Goal: Information Seeking & Learning: Learn about a topic

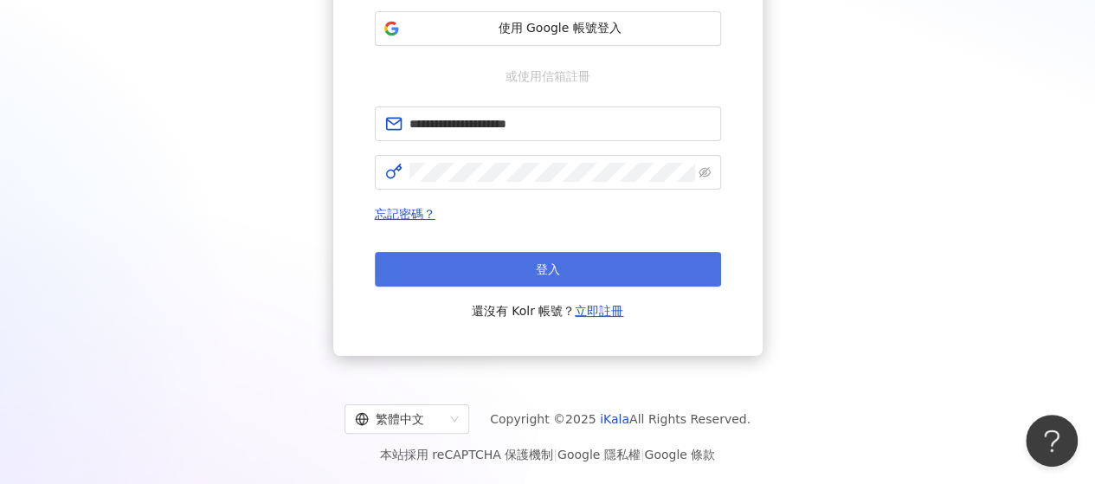
click at [536, 258] on button "登入" at bounding box center [548, 269] width 346 height 35
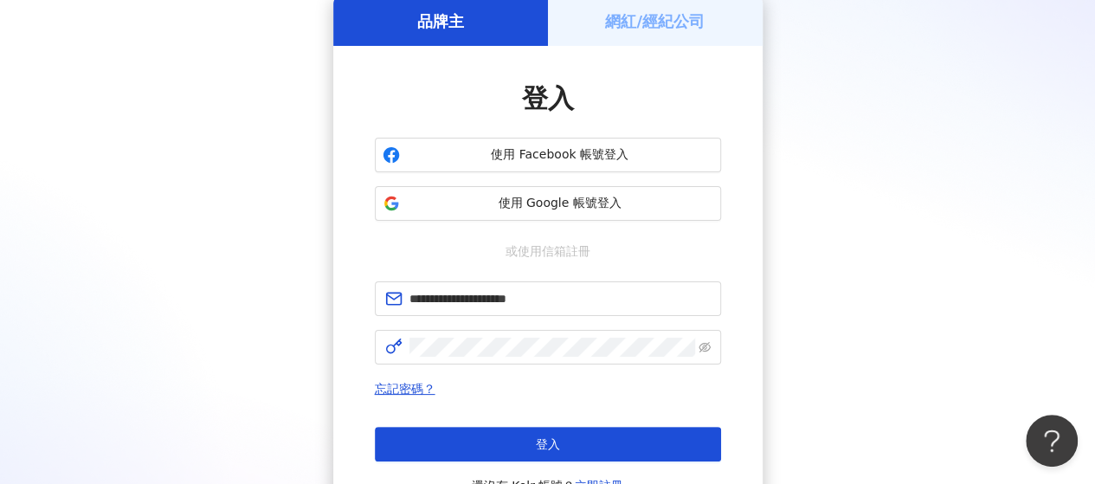
scroll to position [255, 0]
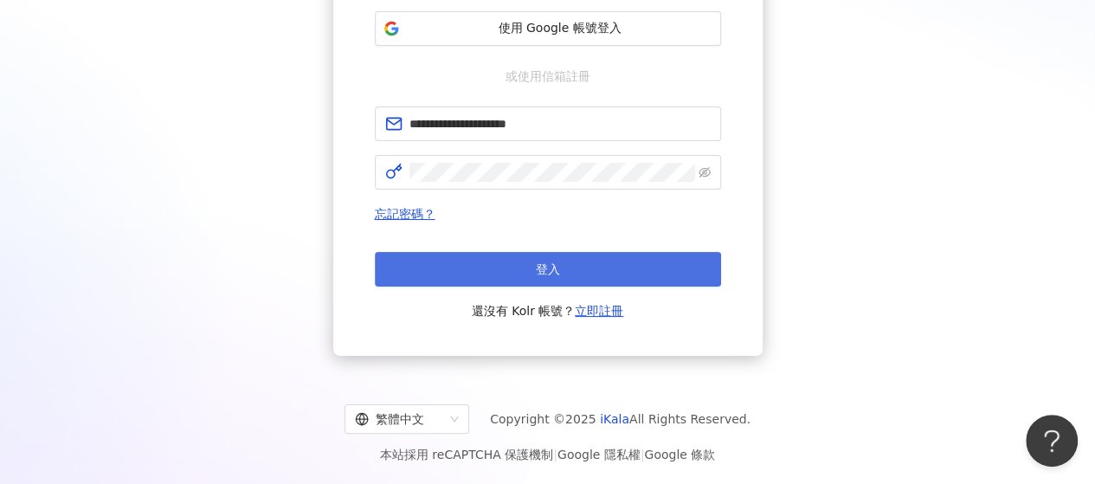
click at [591, 263] on button "登入" at bounding box center [548, 269] width 346 height 35
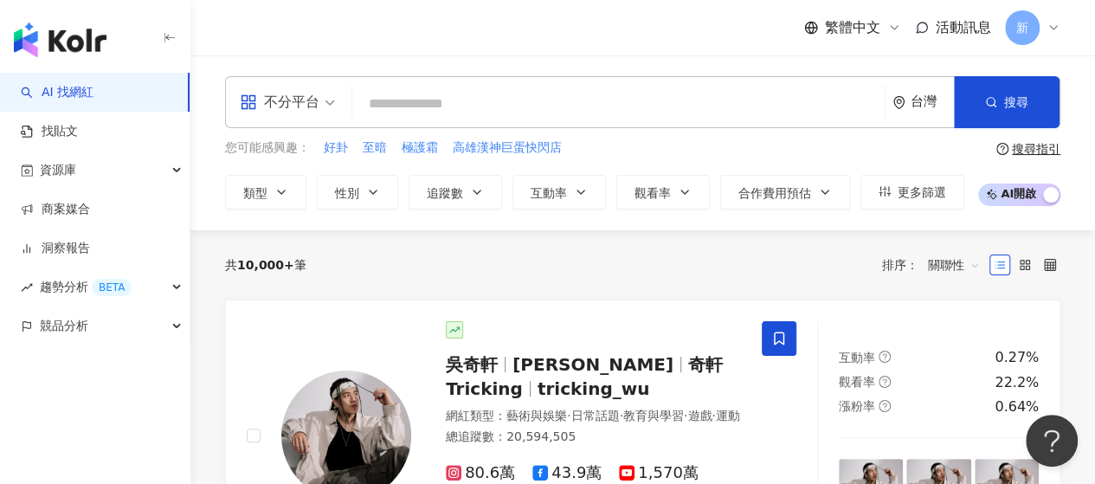
click at [328, 98] on span "不分平台" at bounding box center [287, 102] width 95 height 28
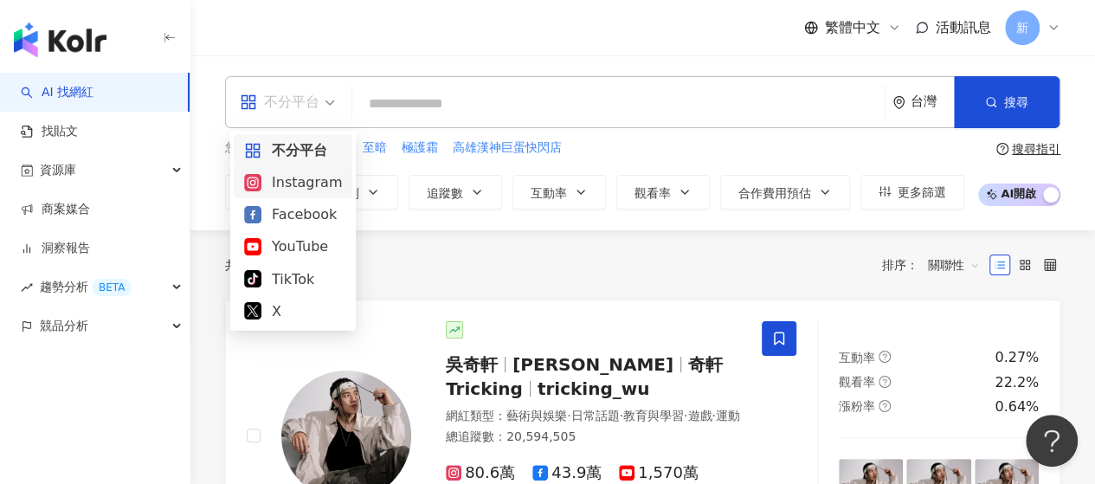
click at [317, 189] on div "Instagram" at bounding box center [293, 182] width 98 height 22
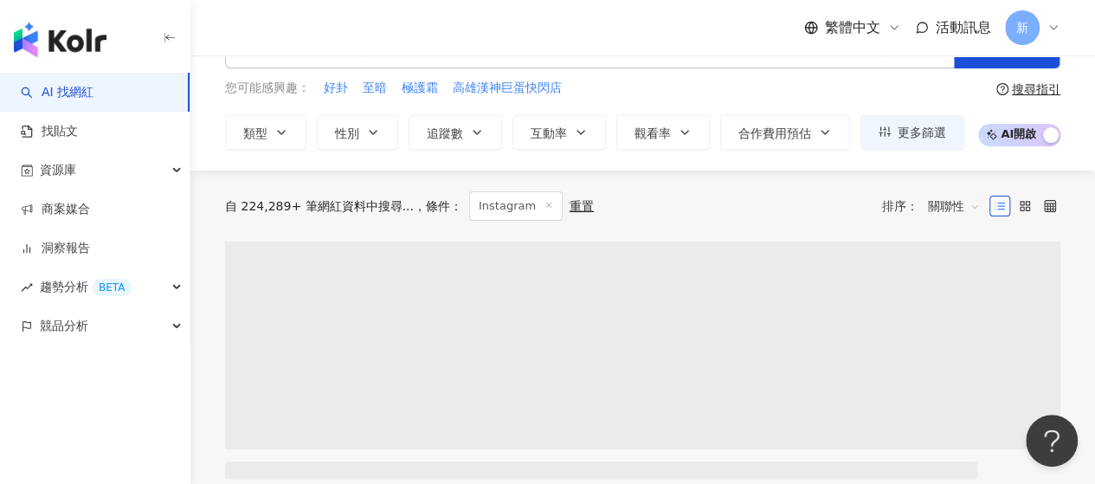
scroll to position [87, 0]
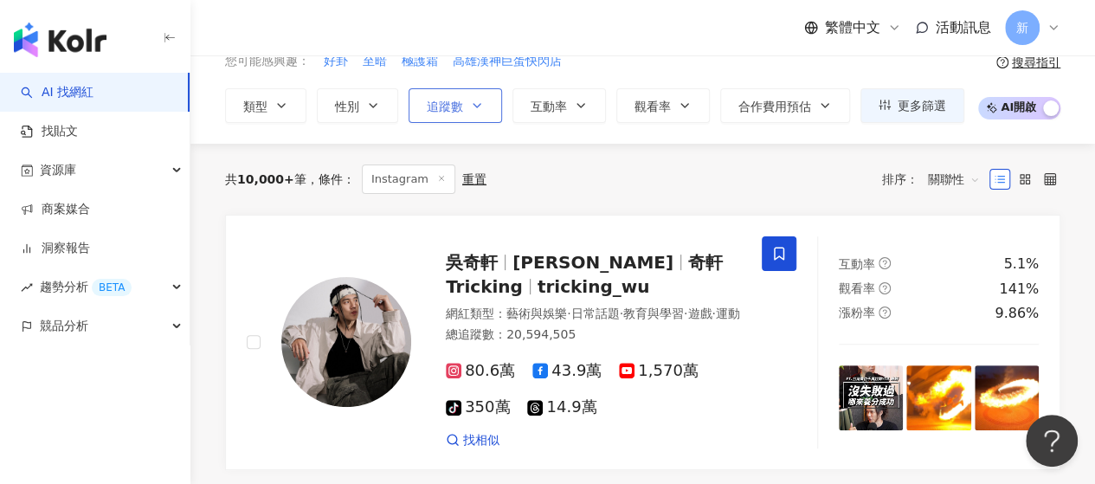
click at [436, 100] on span "追蹤數" at bounding box center [445, 107] width 36 height 14
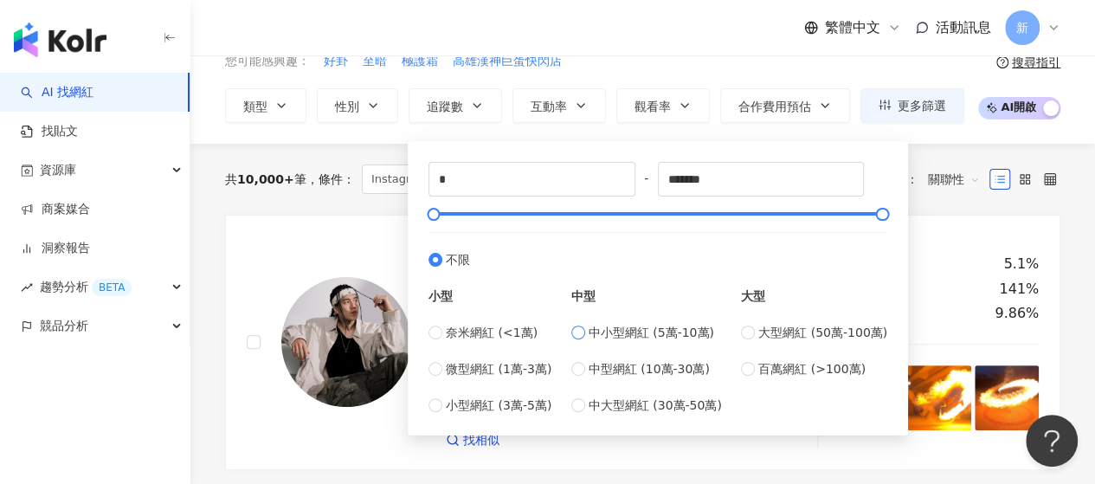
click at [608, 328] on span "中小型網紅 (5萬-10萬)" at bounding box center [652, 332] width 126 height 19
type input "*****"
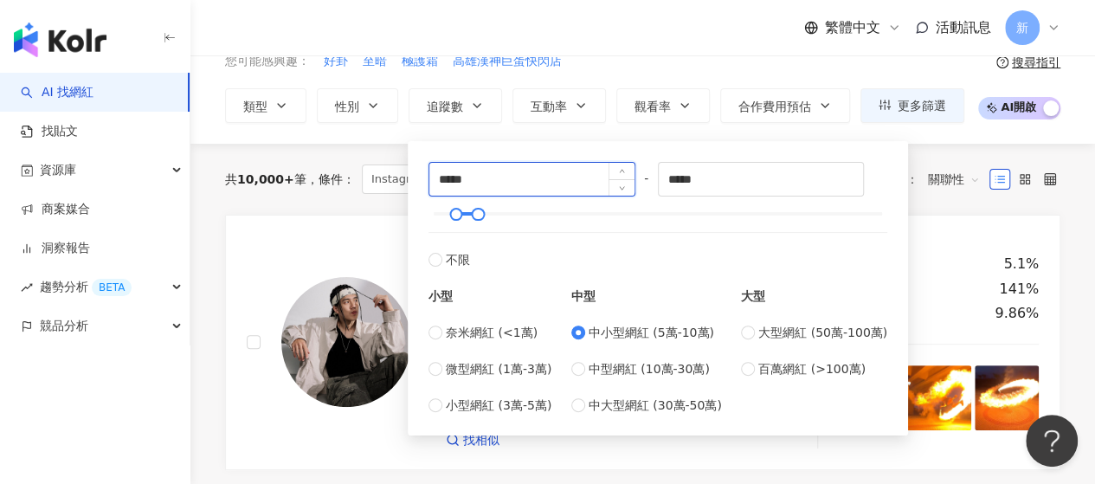
drag, startPoint x: 442, startPoint y: 184, endPoint x: 432, endPoint y: 182, distance: 10.7
click at [432, 182] on input "*****" at bounding box center [531, 179] width 205 height 33
type input "*****"
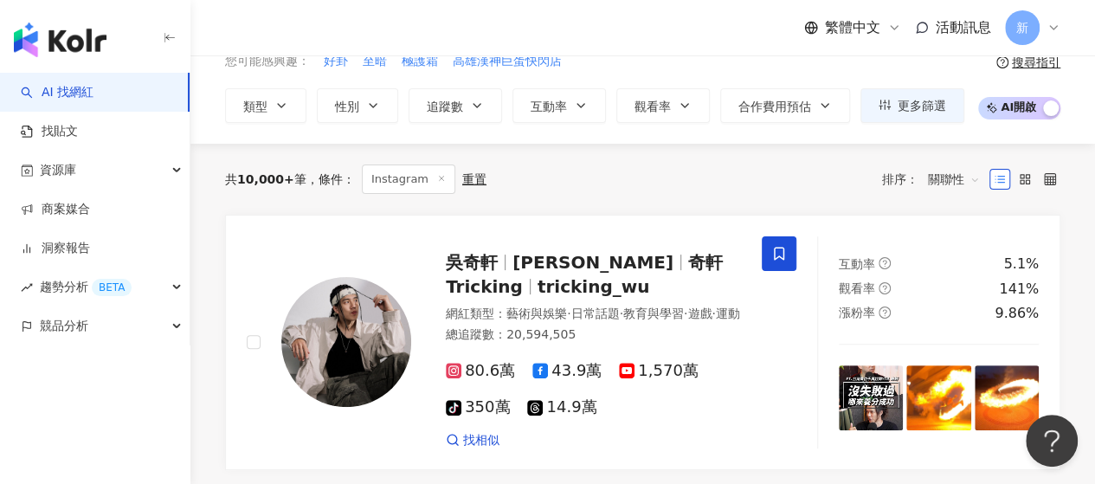
click at [329, 199] on div "共 10,000+ 筆 條件 ： Instagram 重置 排序： 關聯性" at bounding box center [643, 179] width 836 height 71
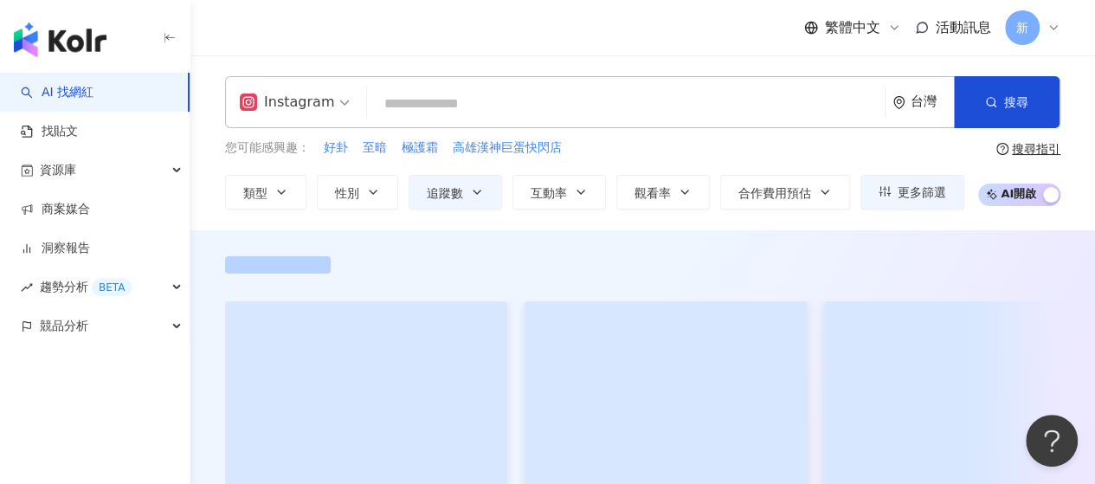
click at [329, 199] on button "性別" at bounding box center [357, 192] width 81 height 35
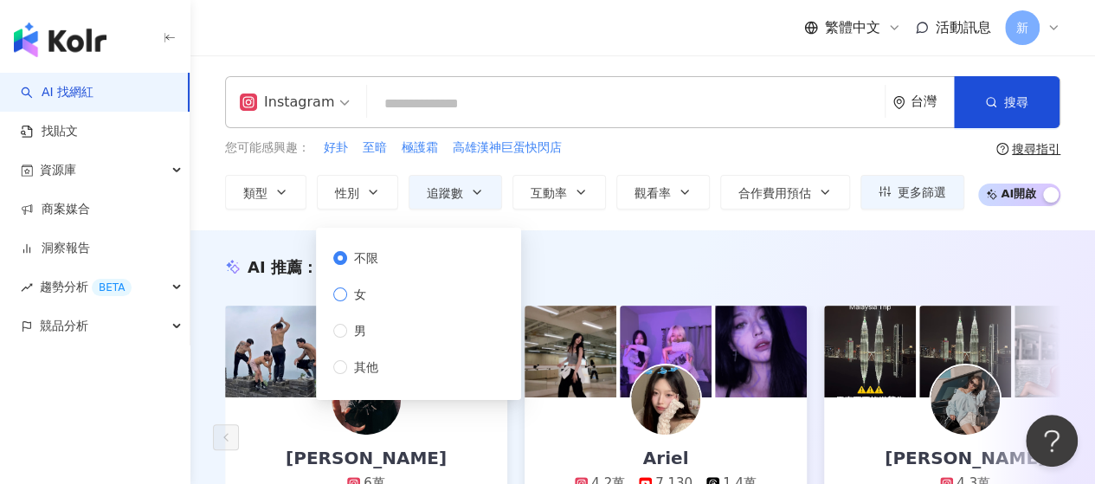
click at [352, 294] on span "女" at bounding box center [360, 294] width 26 height 19
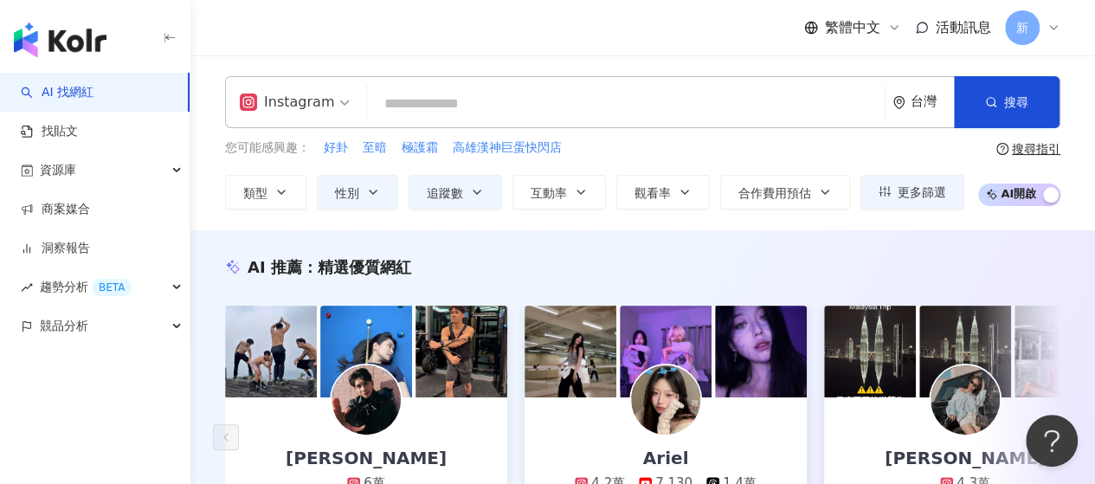
click at [606, 269] on div "AI 推薦 ： 精選優質網紅" at bounding box center [643, 267] width 836 height 22
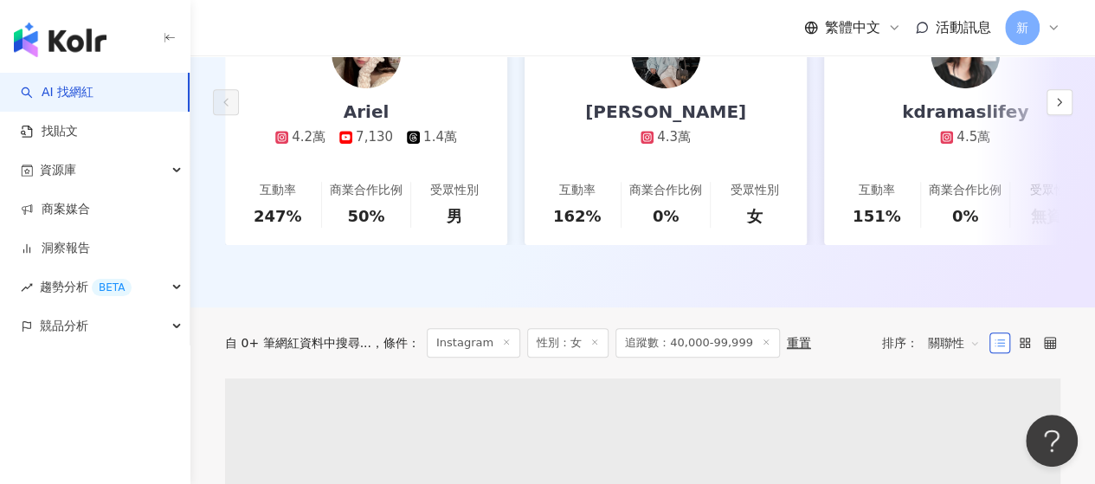
scroll to position [351, 0]
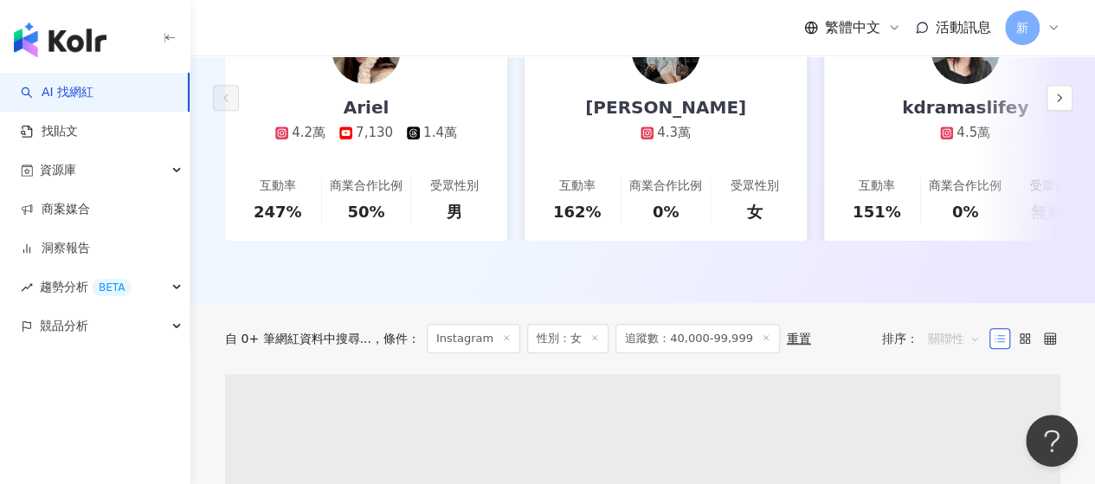
click at [949, 350] on span "關聯性" at bounding box center [954, 339] width 52 height 28
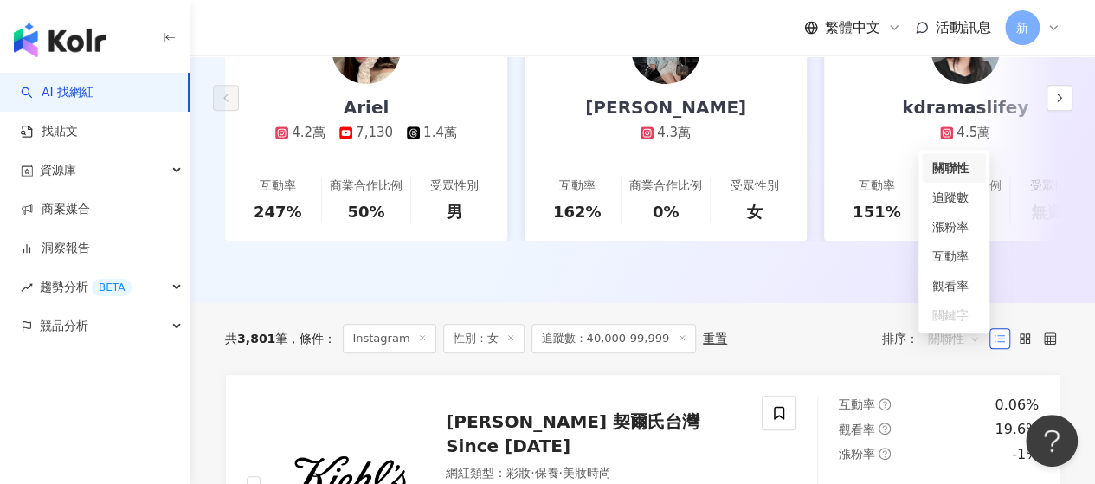
click at [966, 262] on div "互動率" at bounding box center [954, 256] width 43 height 19
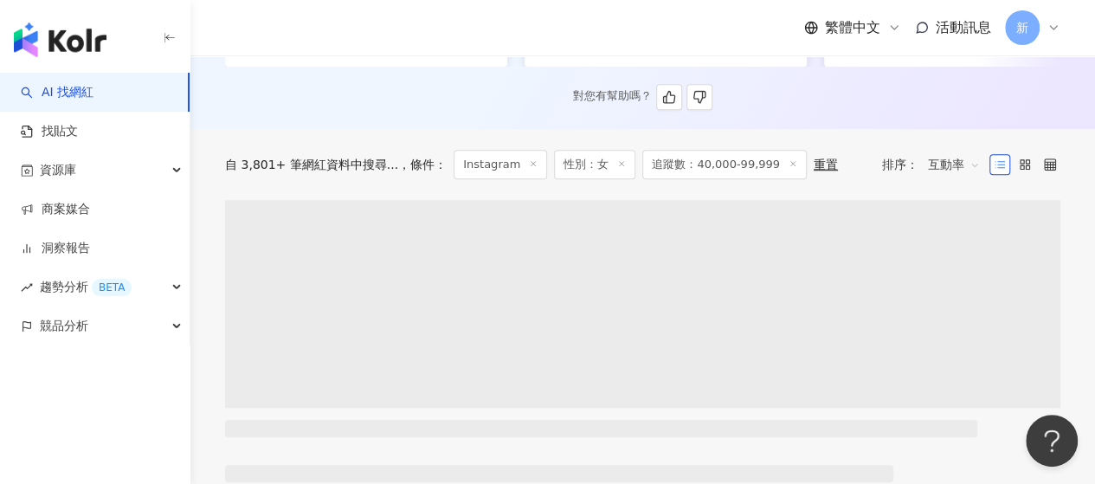
scroll to position [606, 0]
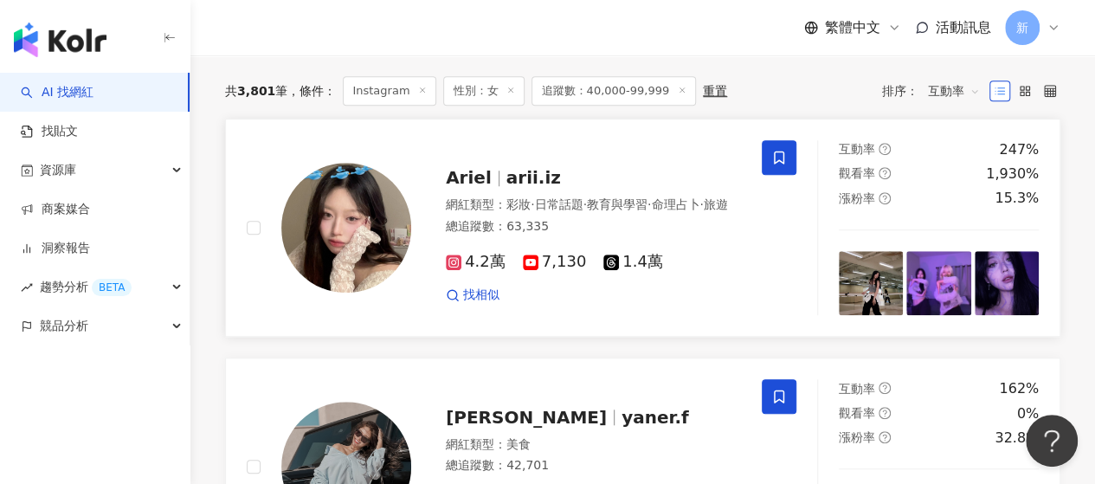
click at [481, 271] on span "4.2萬" at bounding box center [476, 262] width 60 height 18
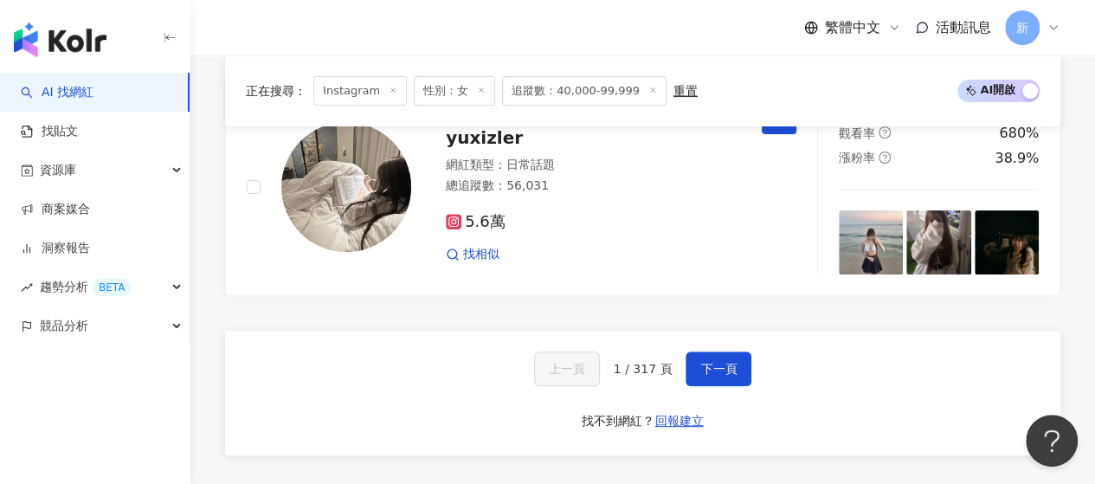
scroll to position [3377, 0]
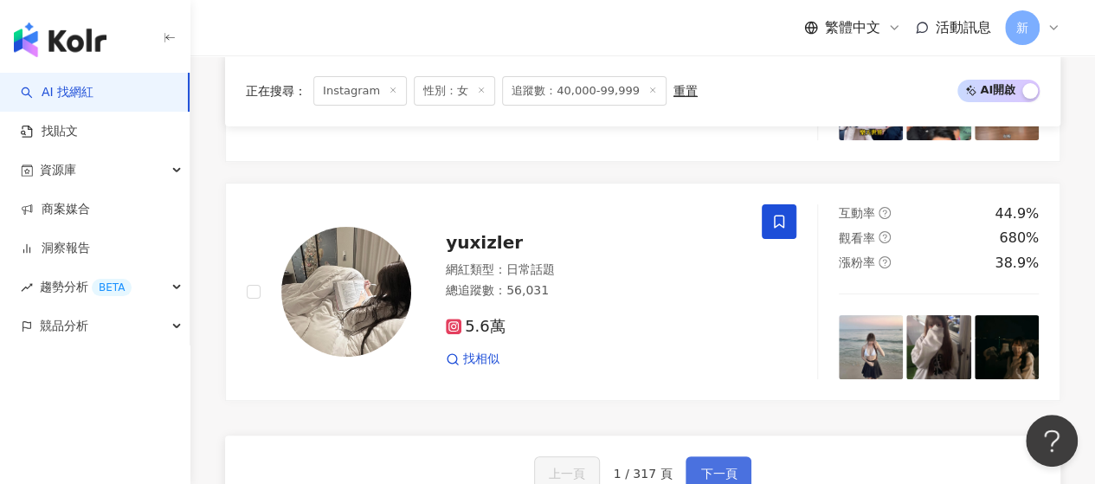
click at [736, 456] on button "下一頁" at bounding box center [719, 473] width 66 height 35
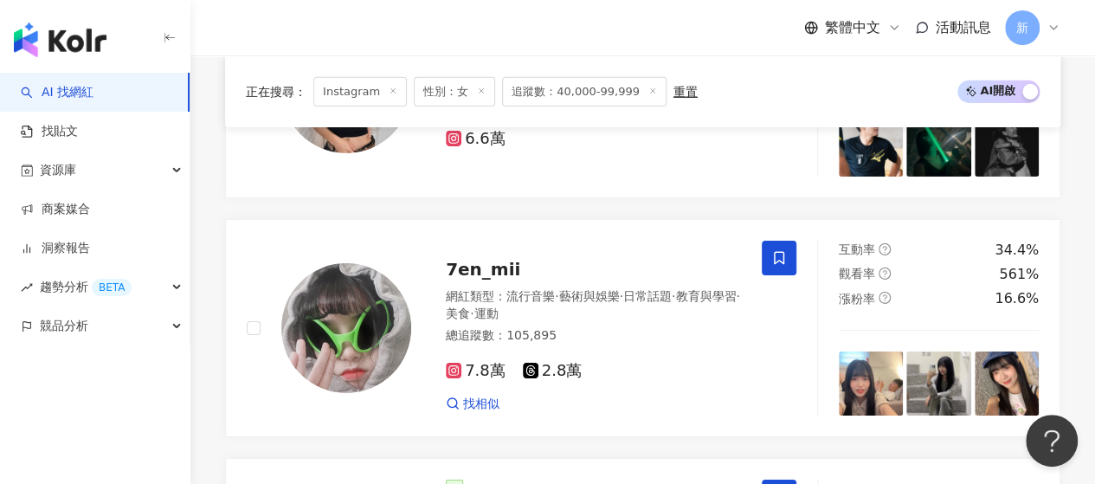
scroll to position [2923, 0]
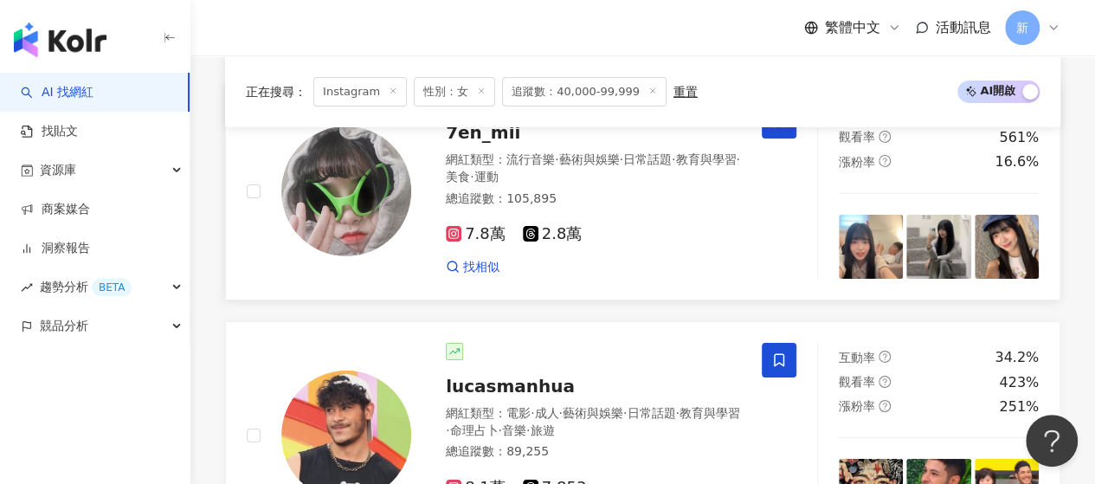
click at [479, 143] on span "7en_mii" at bounding box center [483, 132] width 74 height 21
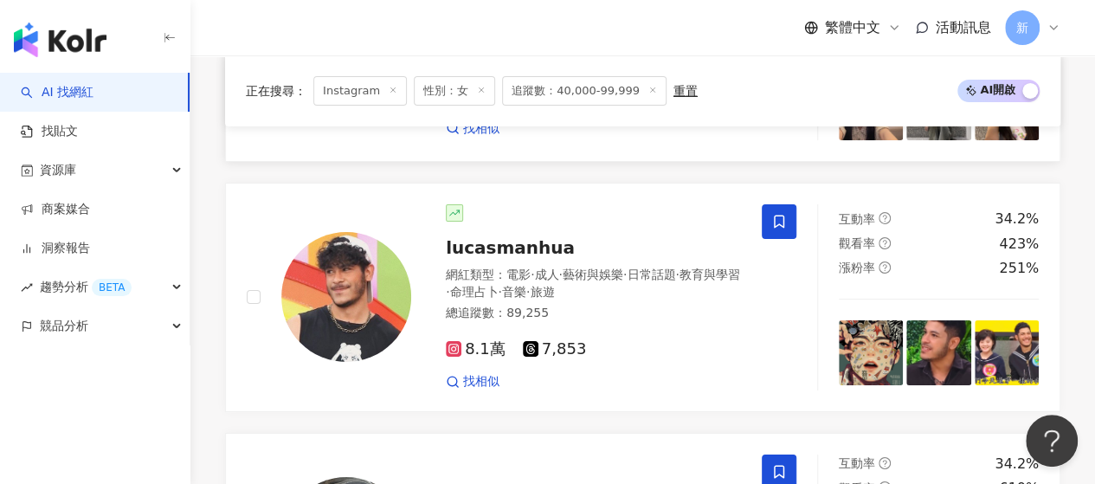
scroll to position [3356, 0]
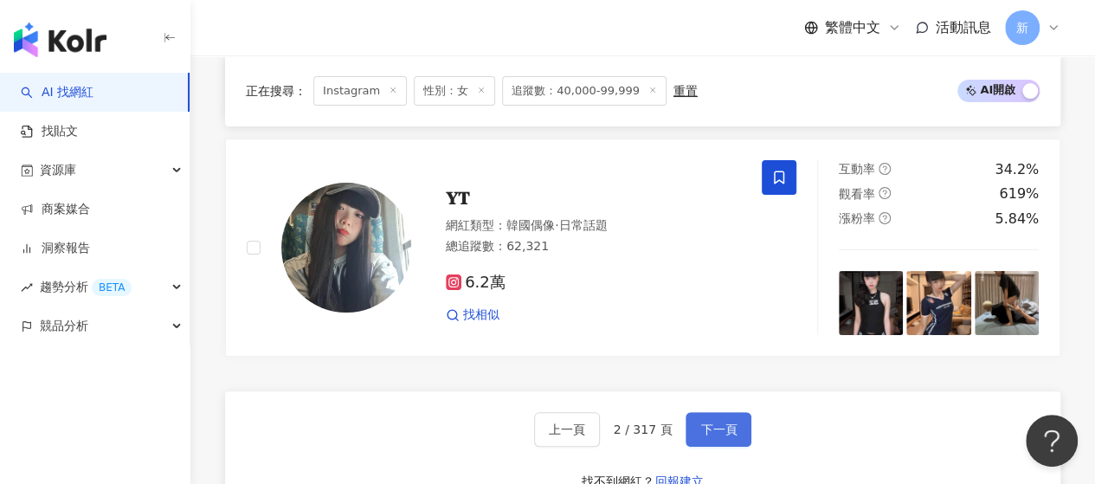
click at [727, 436] on span "下一頁" at bounding box center [719, 430] width 36 height 14
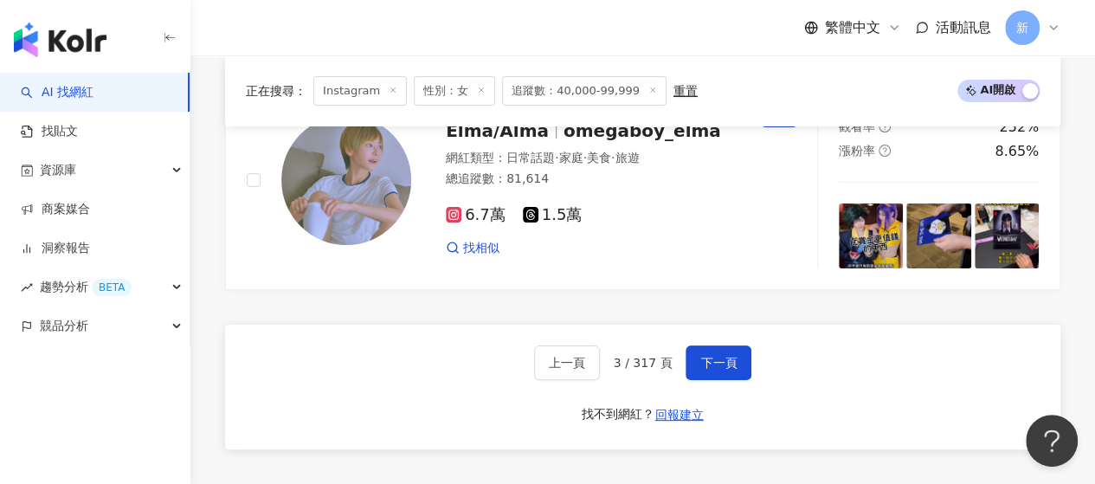
scroll to position [3477, 0]
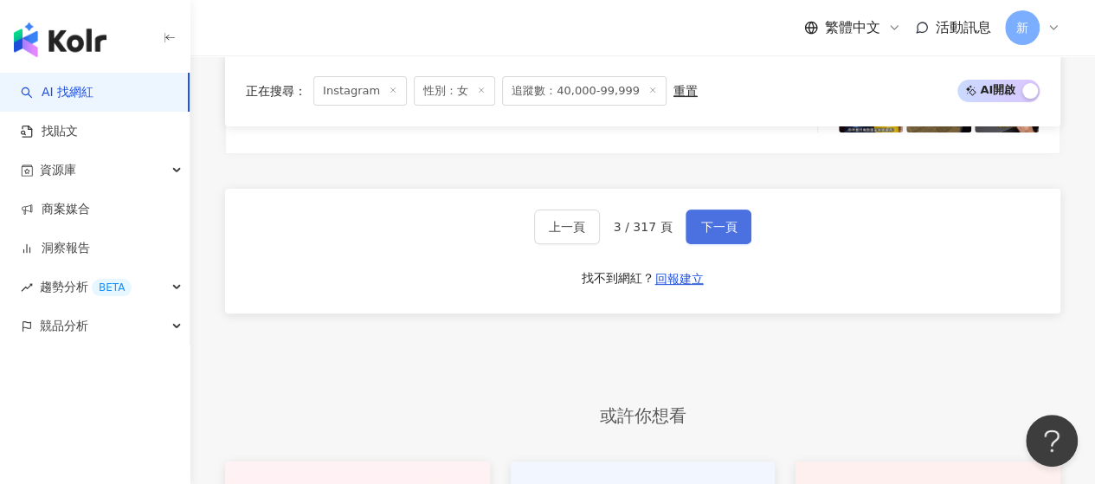
click at [726, 220] on span "下一頁" at bounding box center [719, 227] width 36 height 14
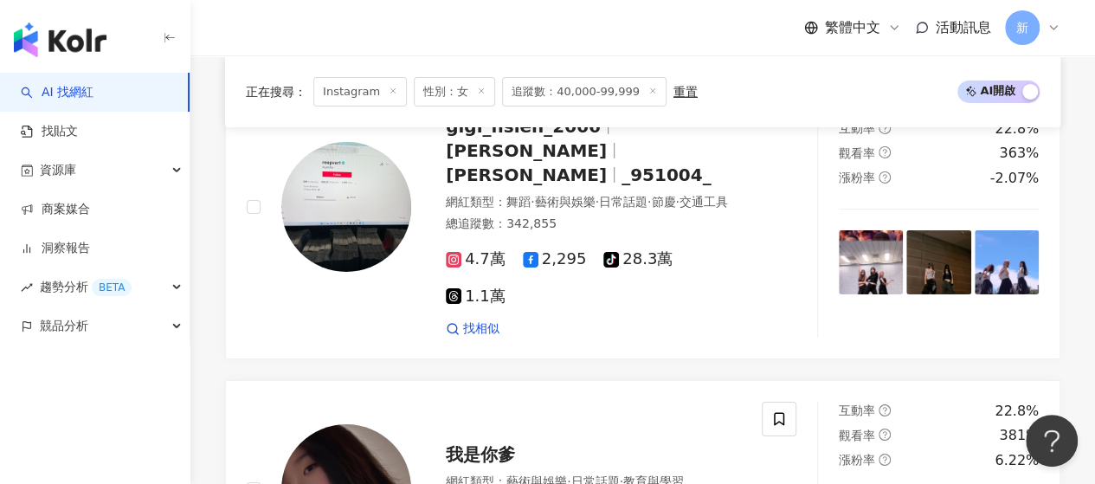
scroll to position [2788, 0]
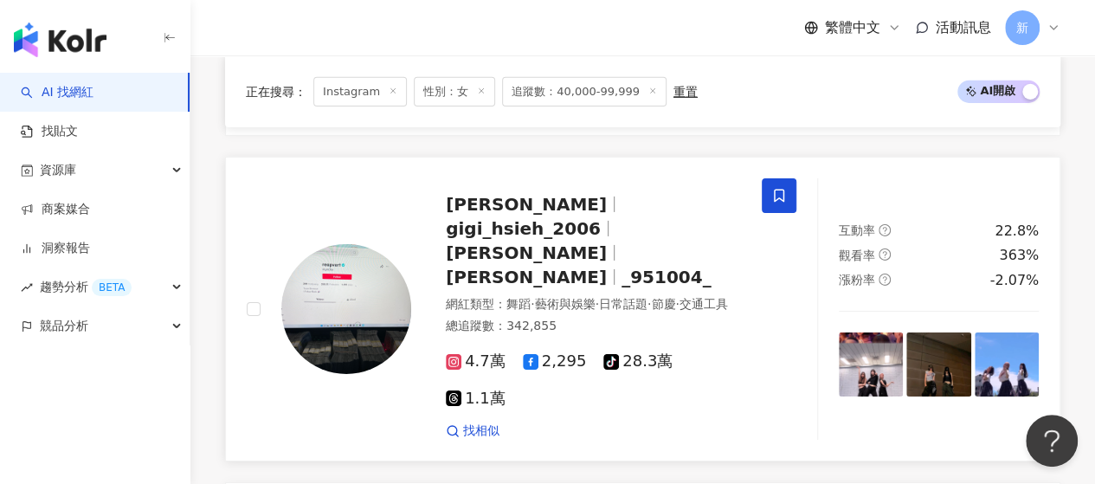
click at [336, 265] on img at bounding box center [346, 309] width 130 height 130
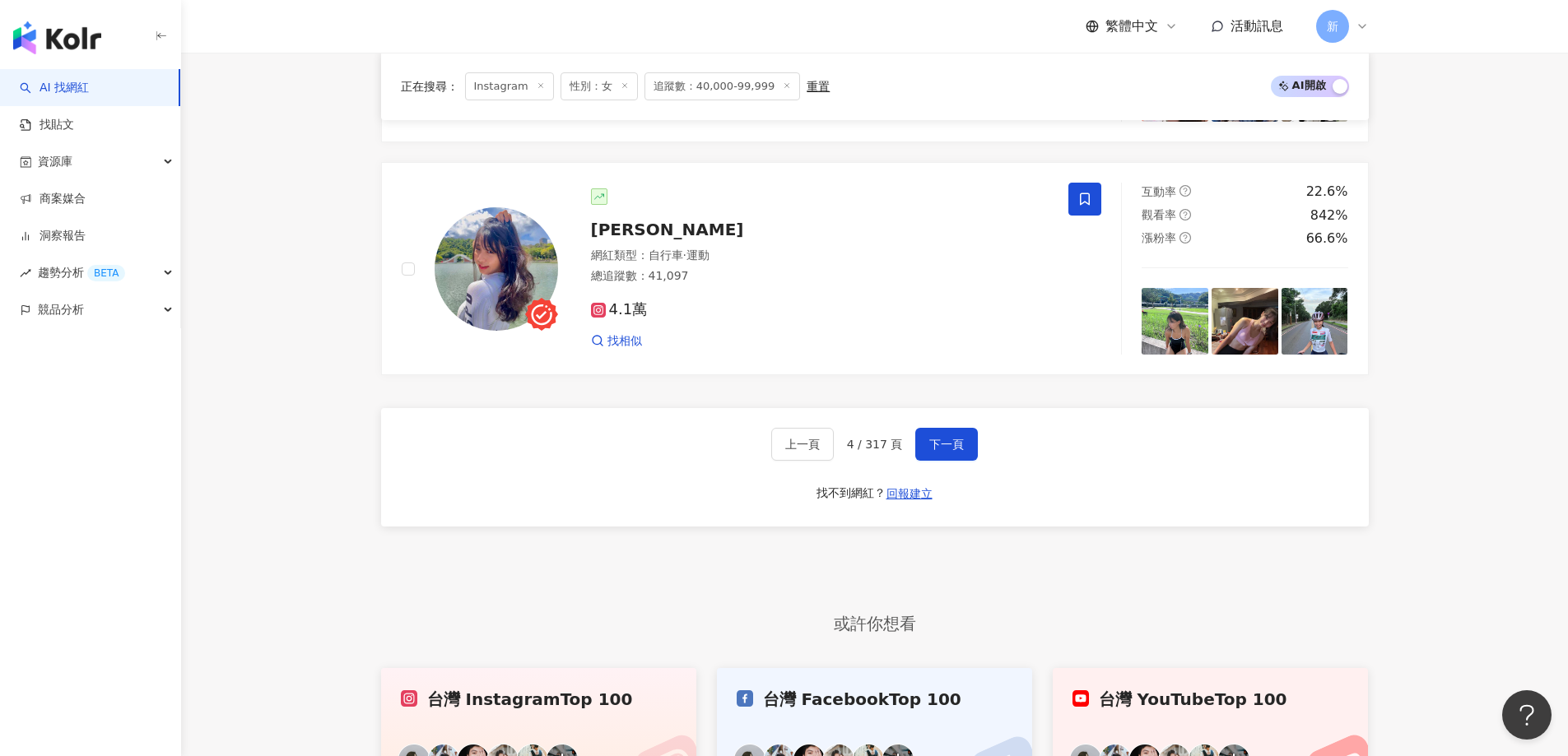
scroll to position [3229, 0]
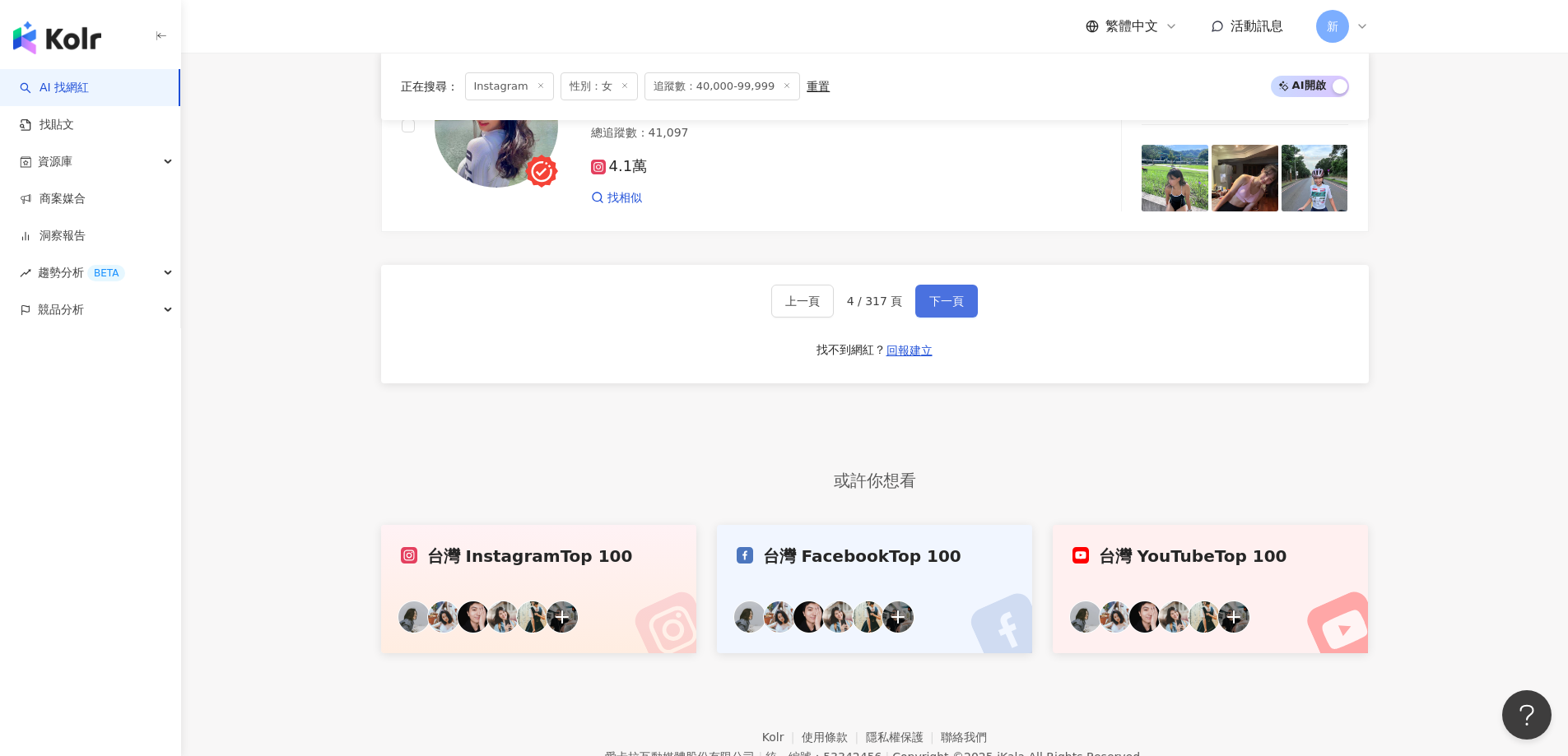
click at [951, 308] on span "下一頁" at bounding box center [947, 301] width 34 height 13
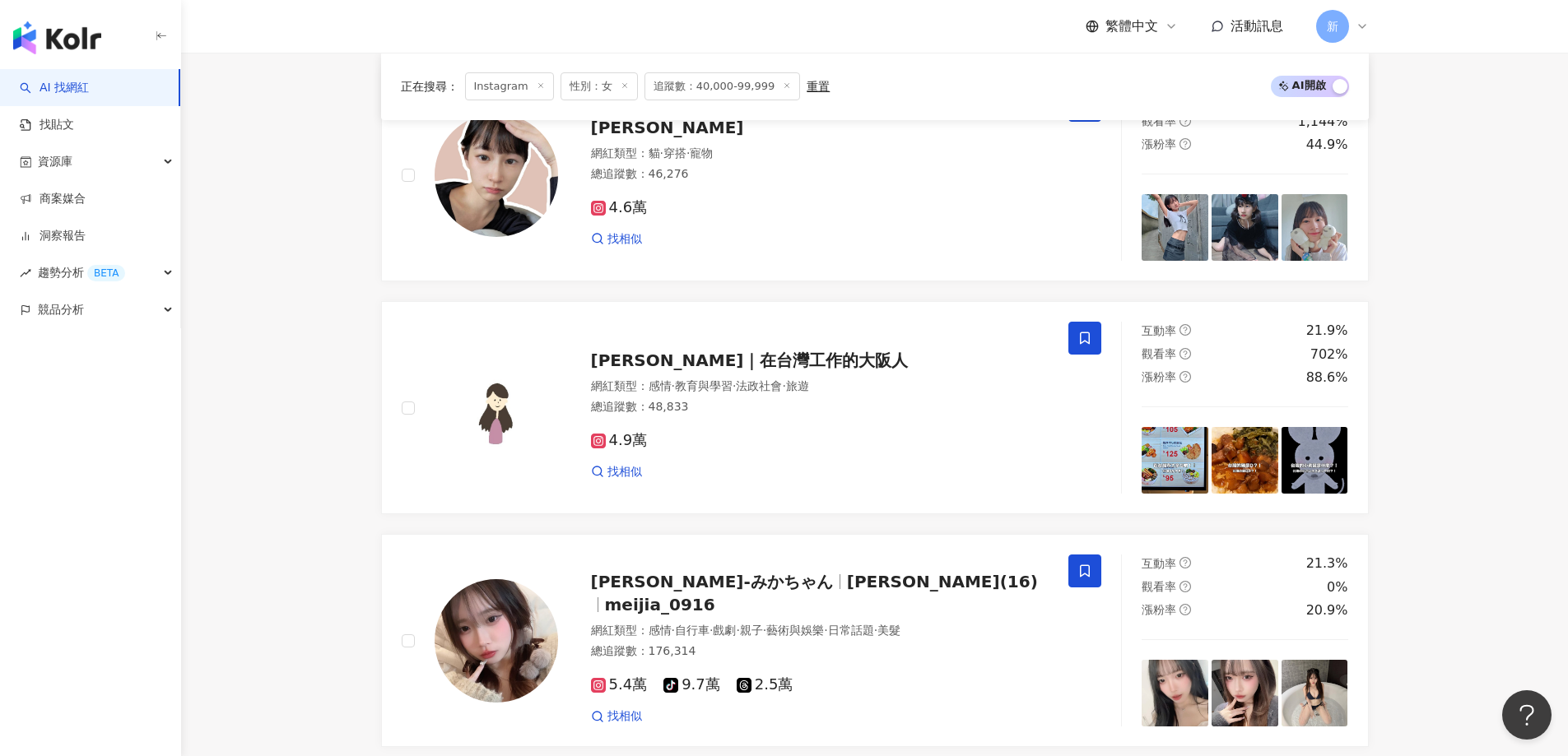
scroll to position [2242, 0]
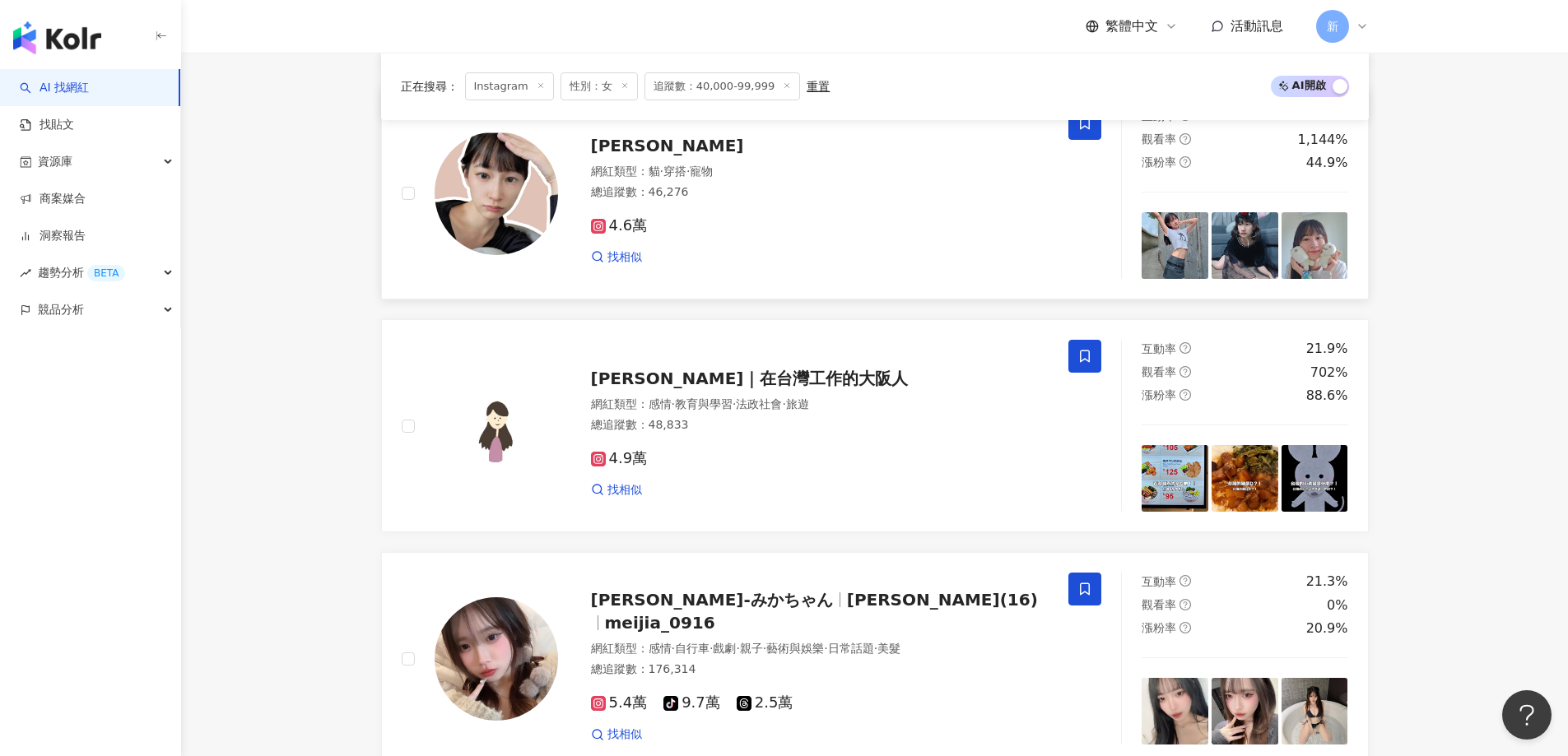
click at [507, 200] on img at bounding box center [496, 194] width 124 height 123
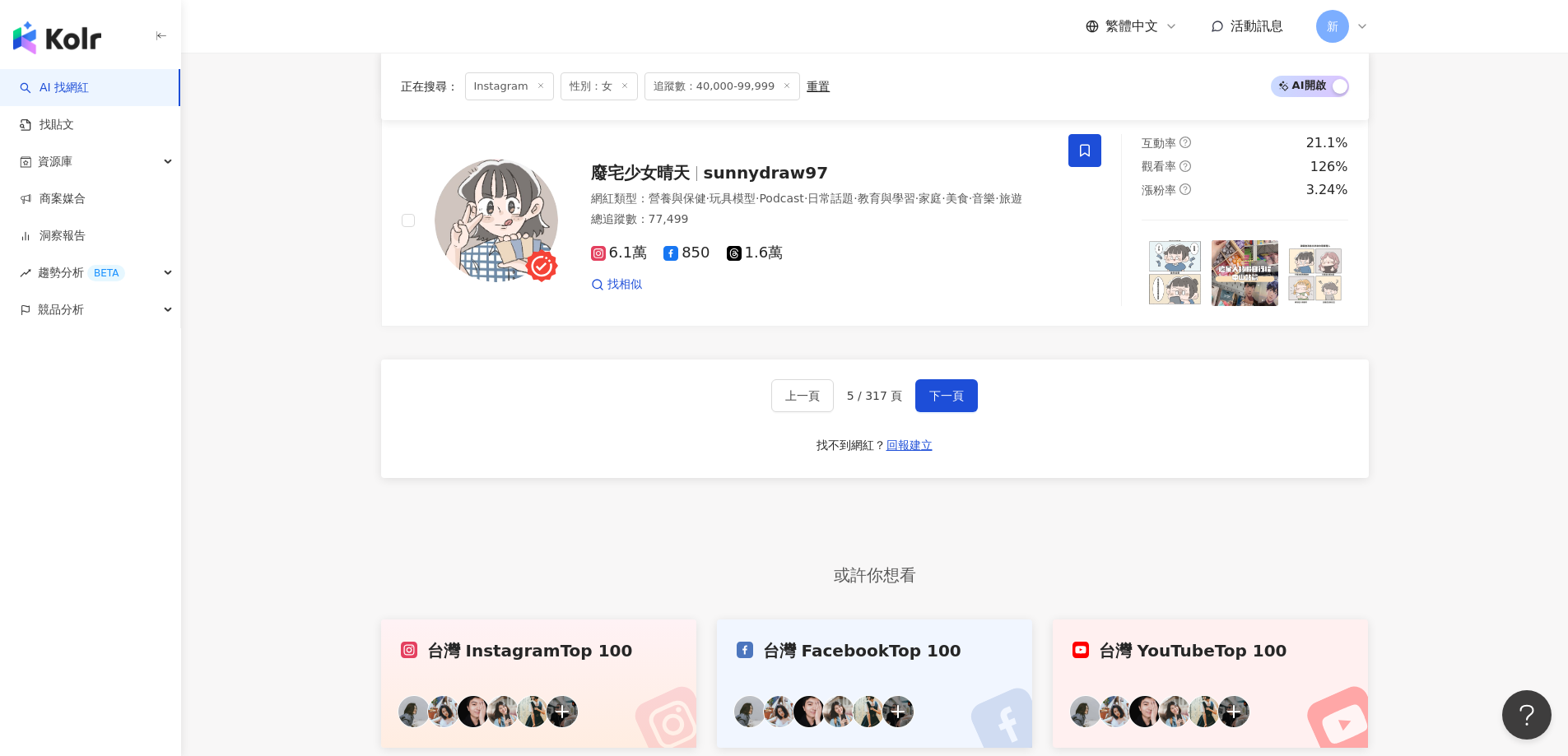
scroll to position [3147, 0]
click at [956, 402] on span "下一頁" at bounding box center [947, 395] width 34 height 13
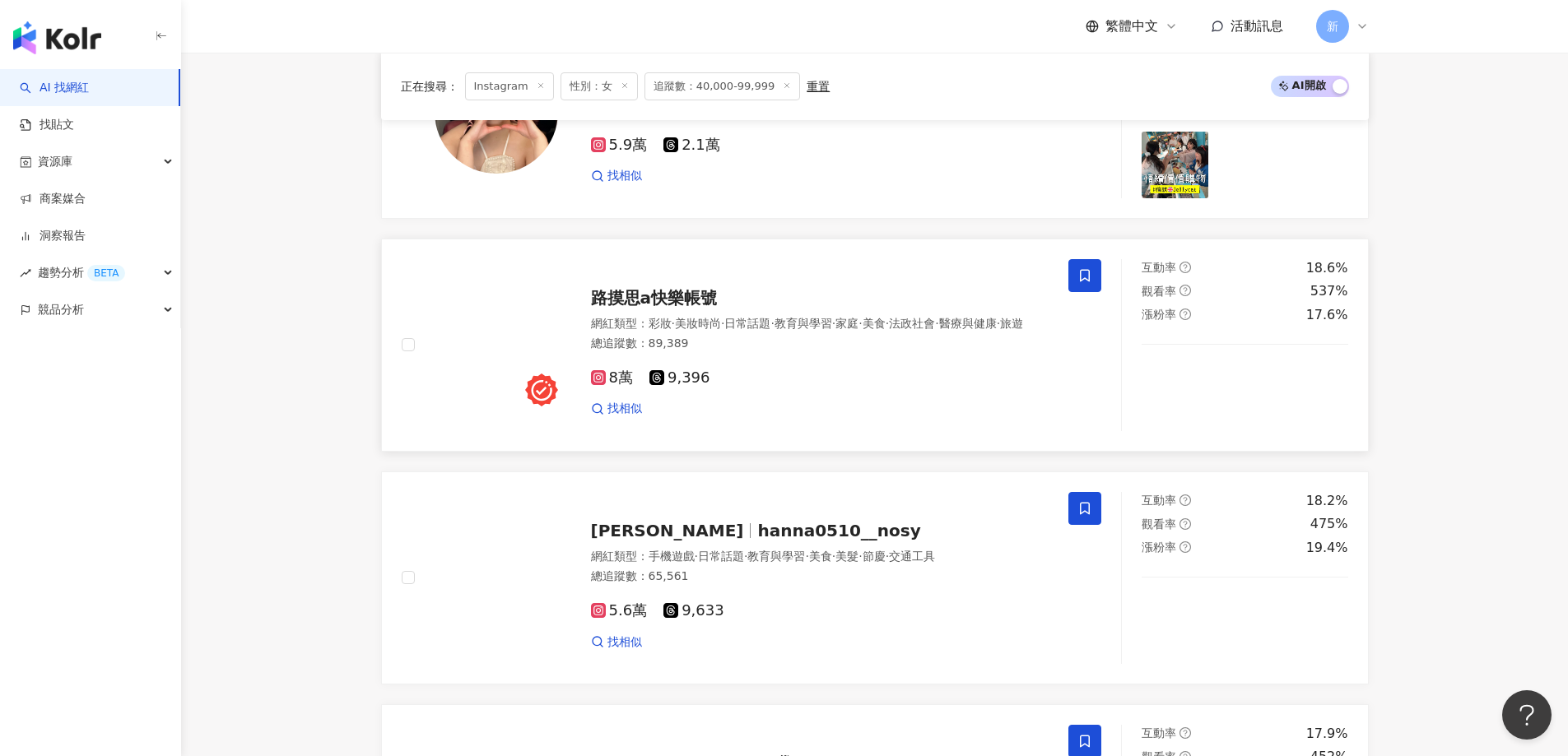
scroll to position [2078, 0]
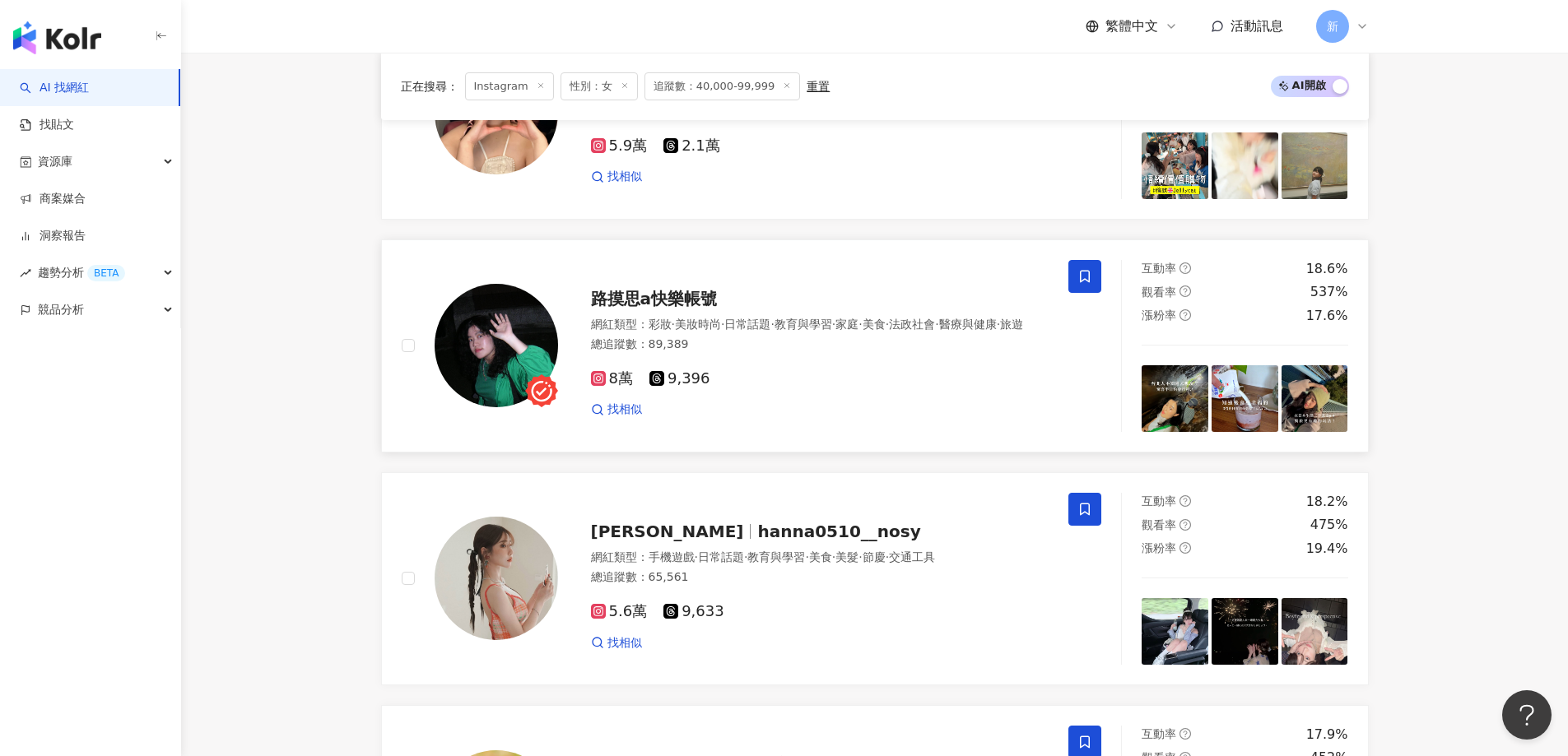
click at [698, 303] on span "路摸思a快樂帳號" at bounding box center [654, 298] width 126 height 20
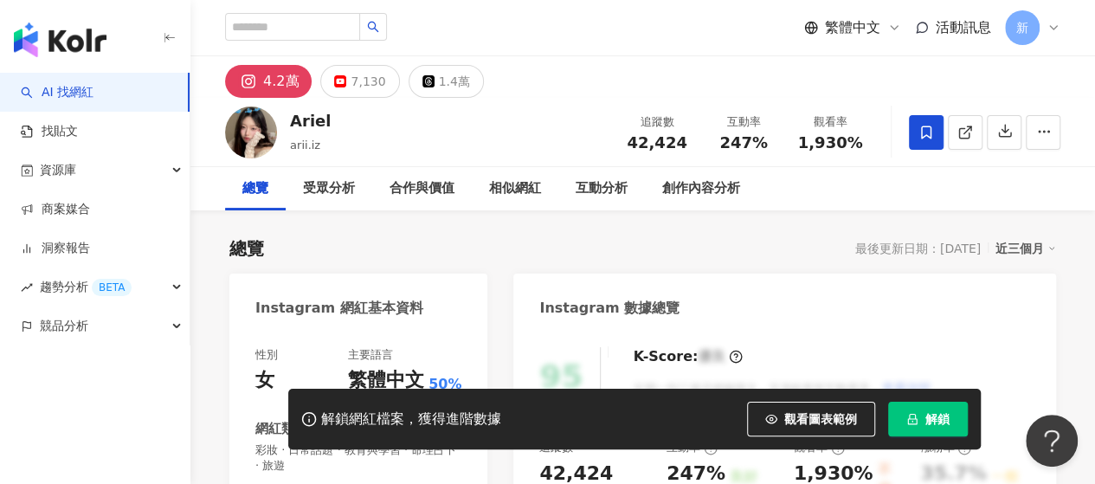
click at [281, 93] on div "4.2萬" at bounding box center [281, 81] width 36 height 24
click at [246, 90] on icon at bounding box center [248, 81] width 21 height 21
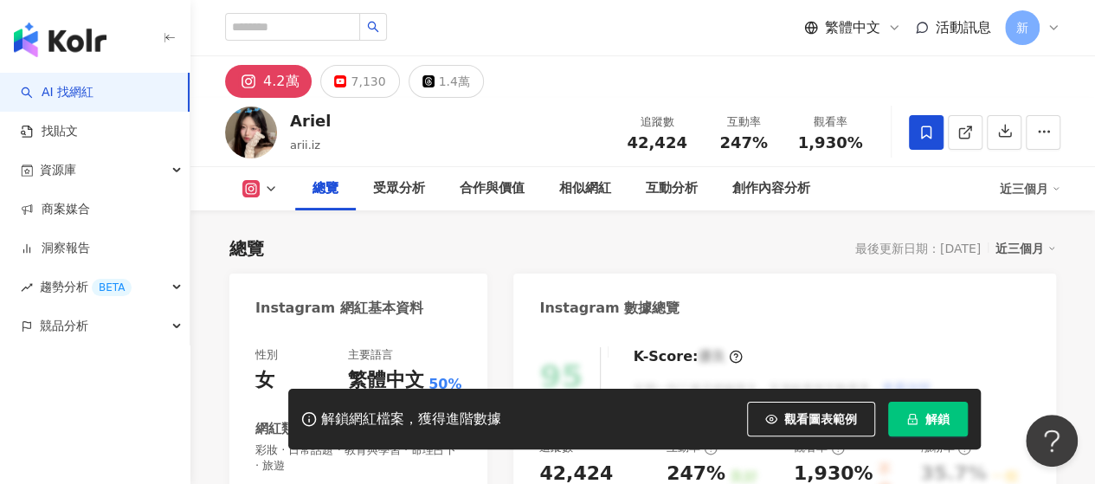
scroll to position [346, 0]
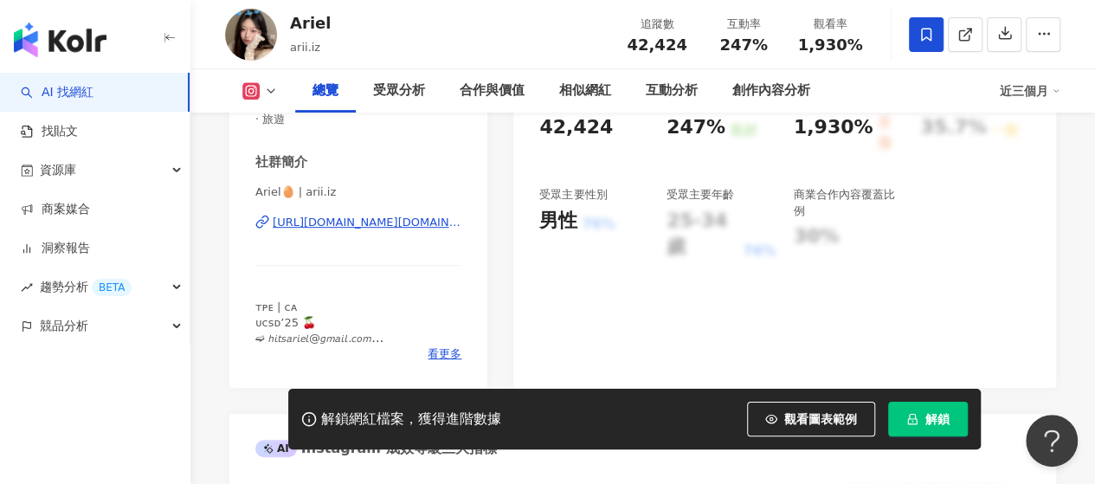
click at [922, 421] on button "解鎖" at bounding box center [928, 419] width 80 height 35
click at [365, 225] on div "https://www.instagram.com/arii.iz/" at bounding box center [367, 223] width 189 height 16
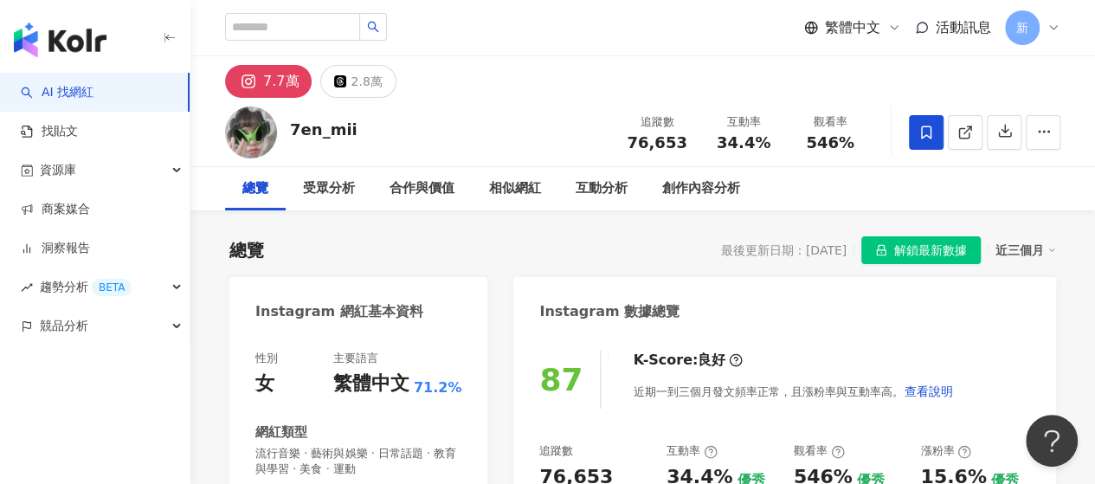
click at [265, 76] on div "7.7萬" at bounding box center [281, 81] width 36 height 24
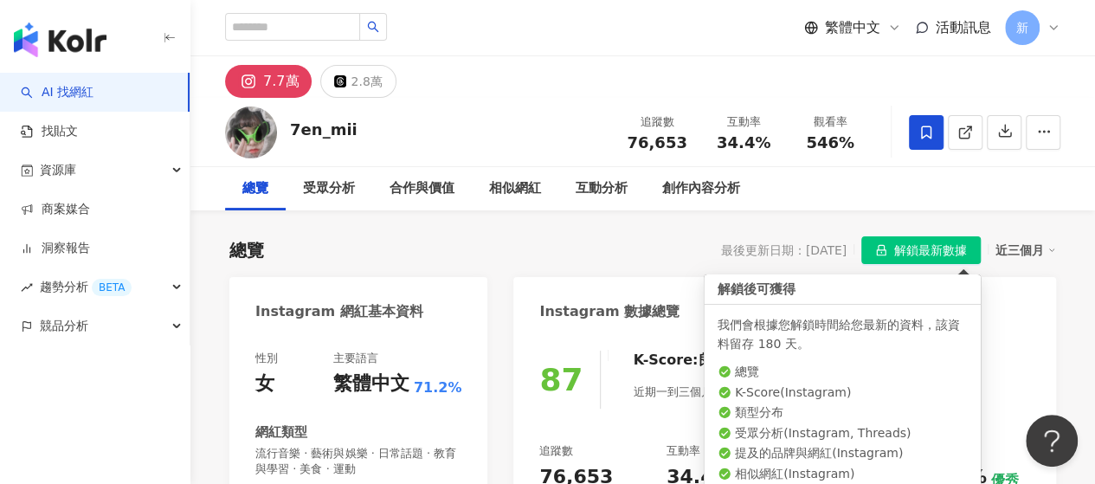
click at [929, 249] on span "解鎖最新數據" at bounding box center [931, 251] width 73 height 28
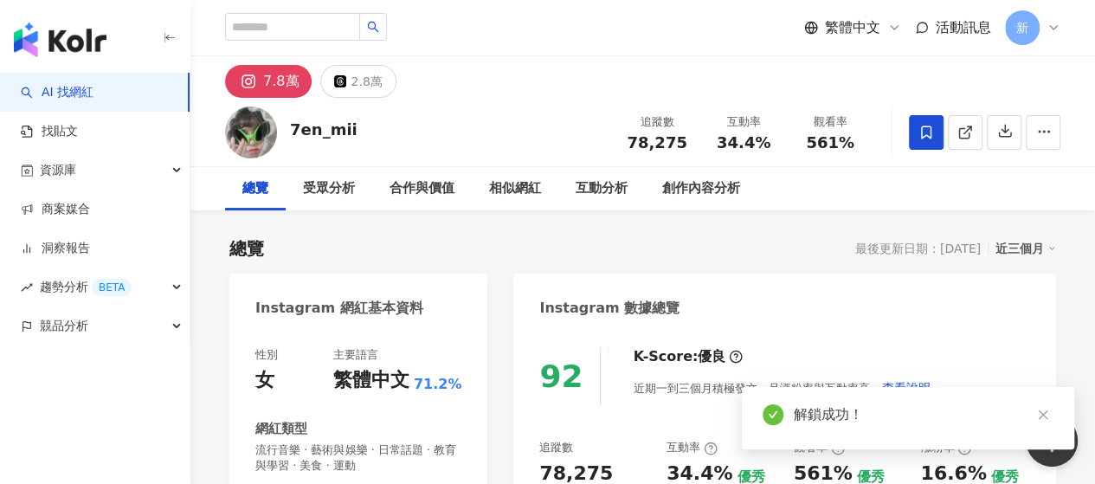
click at [255, 84] on rect at bounding box center [249, 82] width 16 height 16
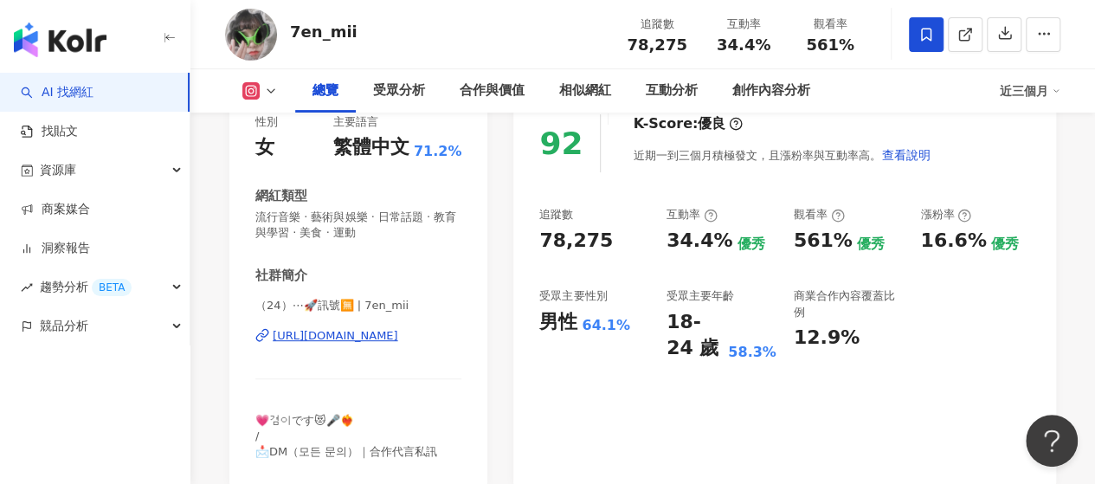
scroll to position [260, 0]
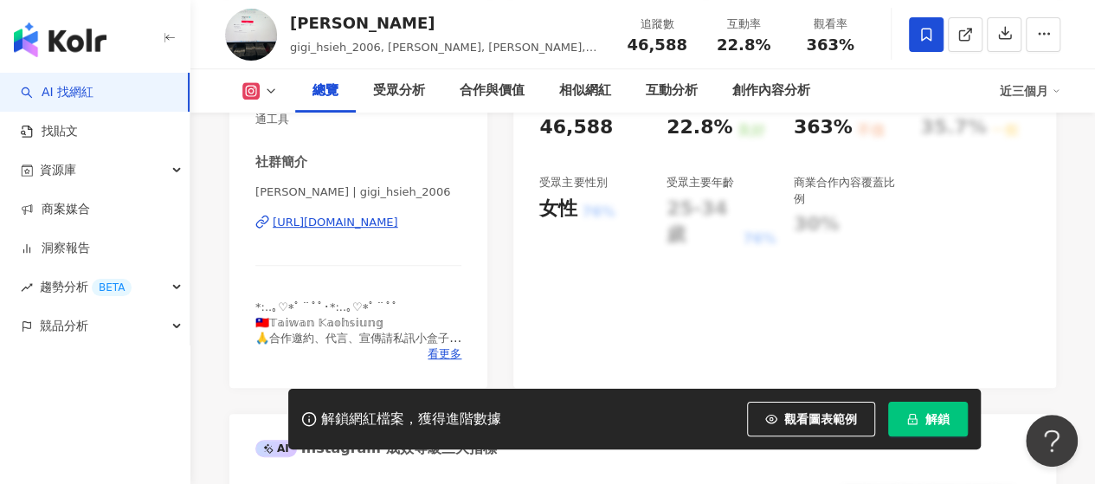
scroll to position [260, 0]
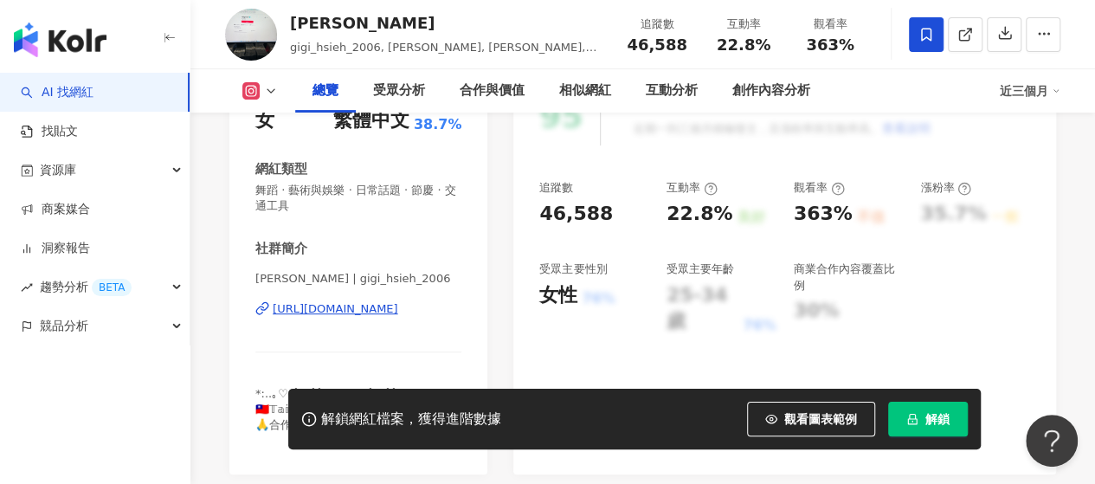
click at [375, 309] on div "https://www.instagram.com/gigi_hsieh_2006/" at bounding box center [336, 309] width 126 height 16
drag, startPoint x: 210, startPoint y: 167, endPoint x: 227, endPoint y: 142, distance: 30.5
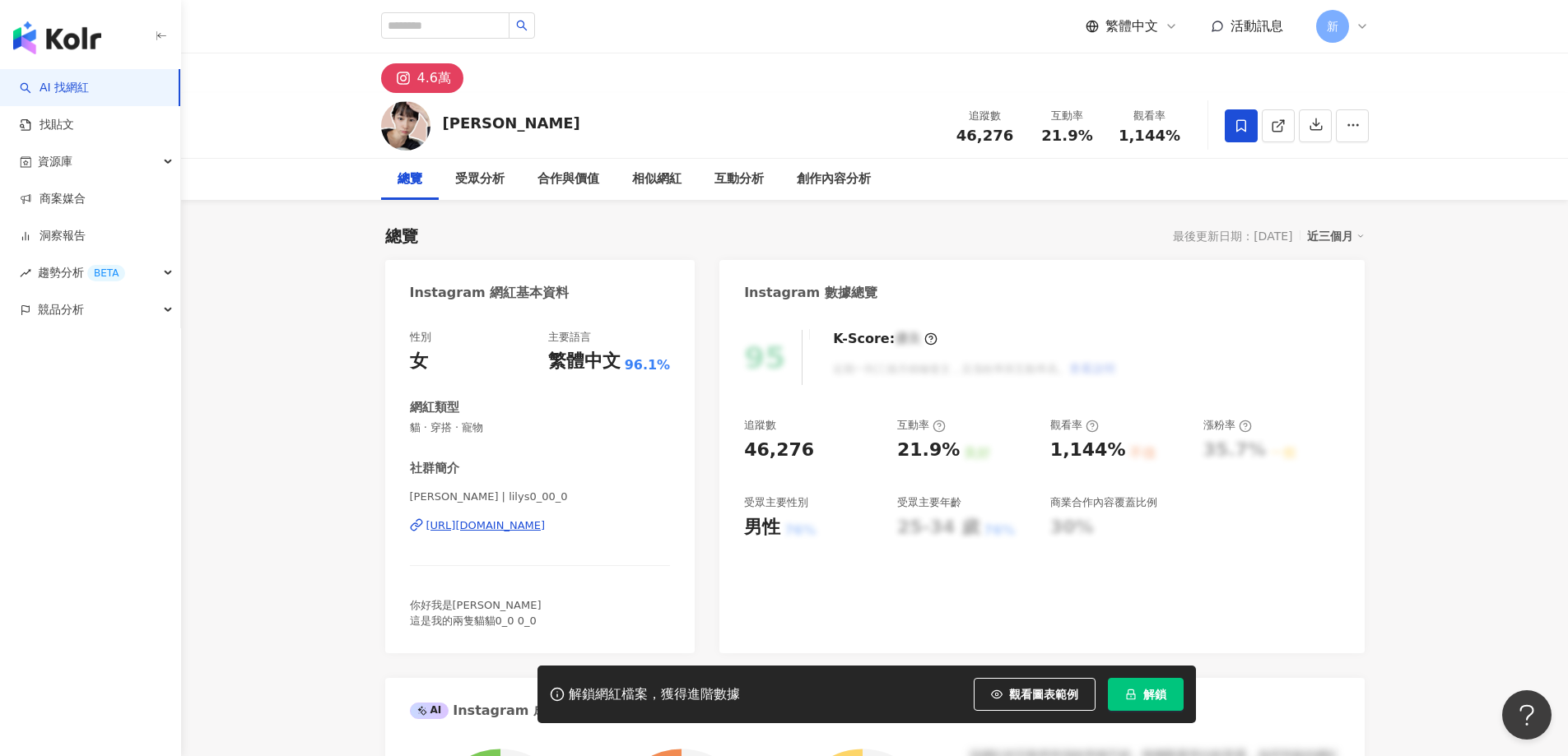
click at [545, 527] on div "[URL][DOMAIN_NAME]" at bounding box center [487, 526] width 120 height 15
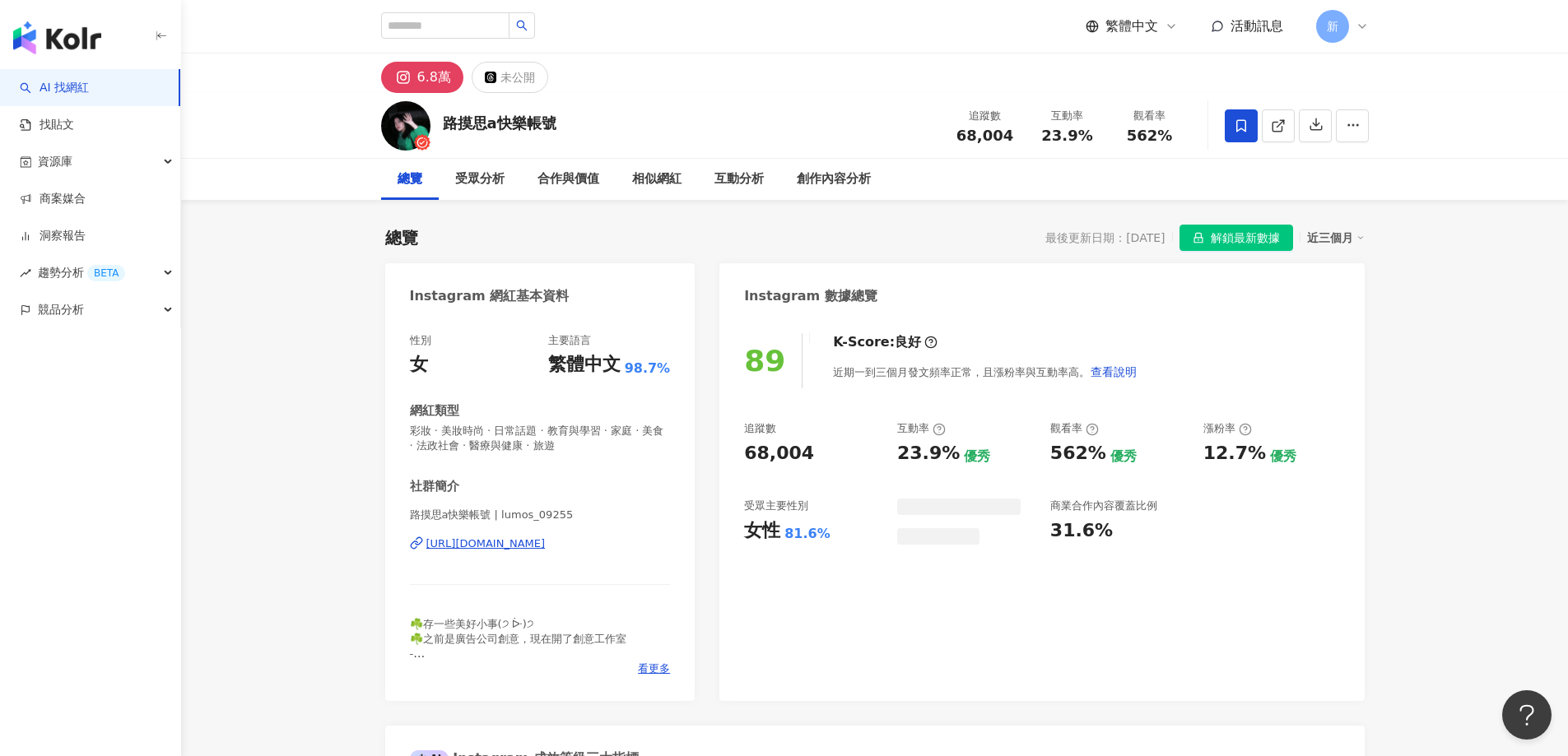
click at [438, 82] on div "6.8萬" at bounding box center [434, 77] width 34 height 23
click at [541, 547] on div "[URL][DOMAIN_NAME]" at bounding box center [487, 544] width 120 height 15
